Goal: Check status: Check status

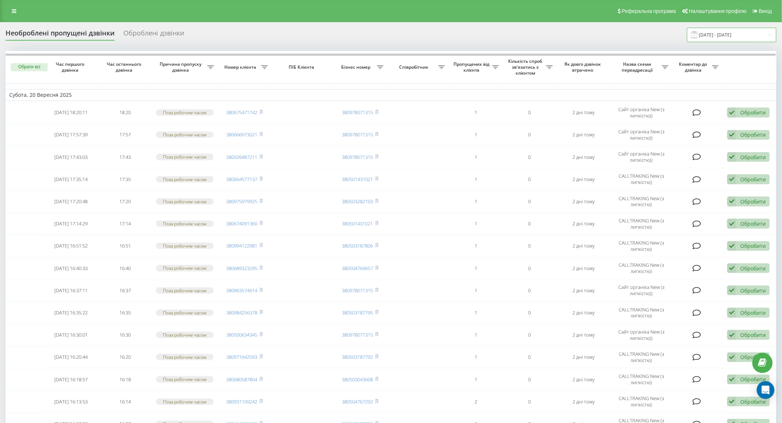
click at [730, 38] on input "20.09.2025 - 20.09.2025" at bounding box center [731, 35] width 89 height 14
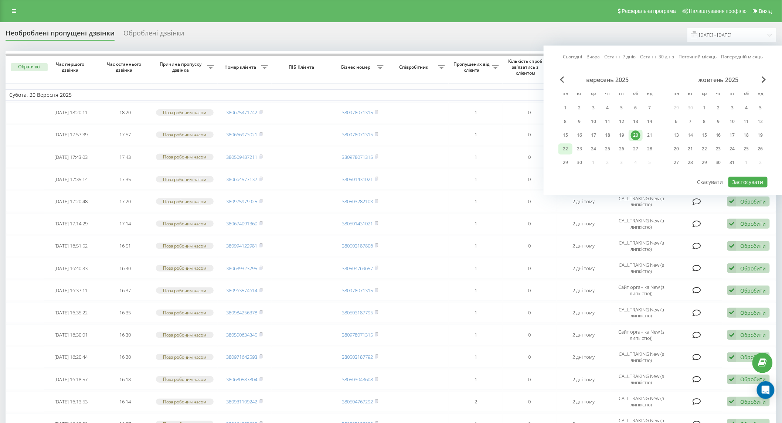
click at [567, 149] on div "22" at bounding box center [566, 149] width 10 height 10
click at [749, 182] on button "Застосувати" at bounding box center [747, 182] width 39 height 11
type input "[DATE] - [DATE]"
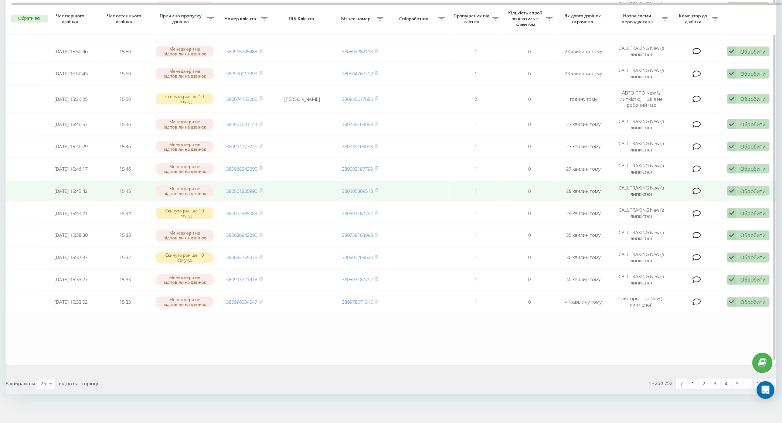
scroll to position [353, 0]
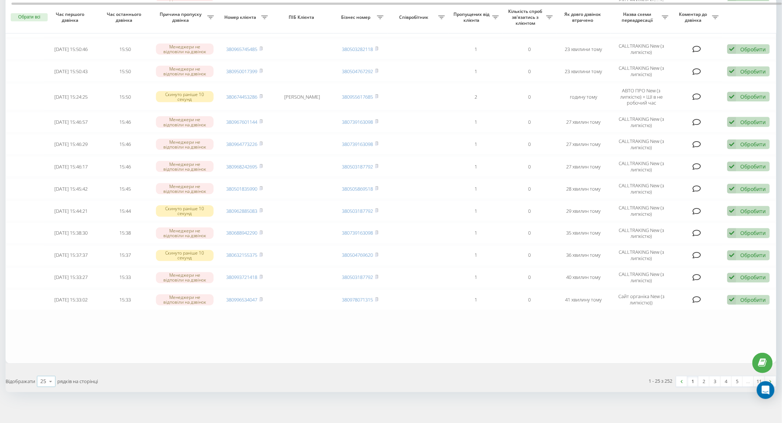
click at [48, 375] on icon at bounding box center [50, 382] width 11 height 14
click at [49, 370] on span "100" at bounding box center [44, 371] width 9 height 7
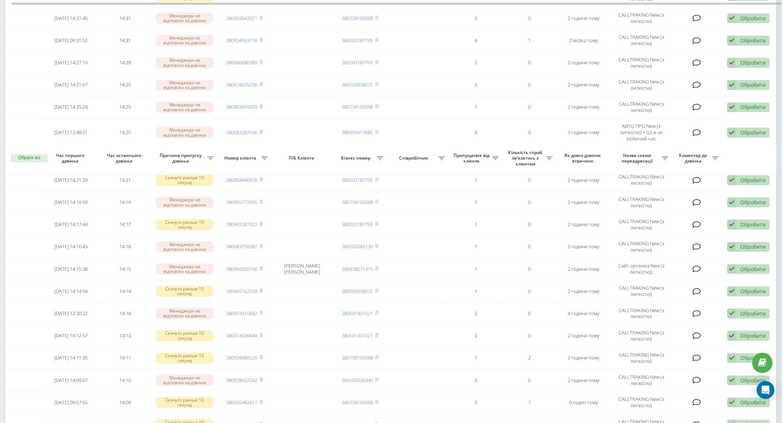
scroll to position [2034, 0]
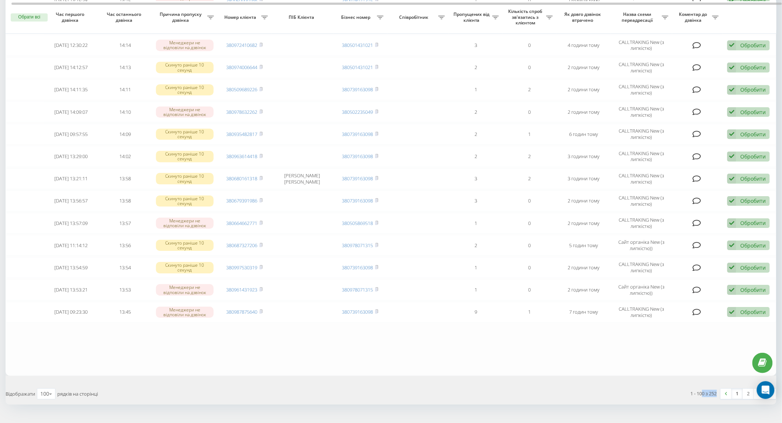
drag, startPoint x: 716, startPoint y: 379, endPoint x: 701, endPoint y: 378, distance: 14.9
click at [701, 390] on div "1 - 100 з 252" at bounding box center [704, 393] width 26 height 7
click at [694, 383] on div "1 - 100 з 252 1 2 3" at bounding box center [586, 393] width 391 height 21
